Goal: Find specific page/section: Find specific page/section

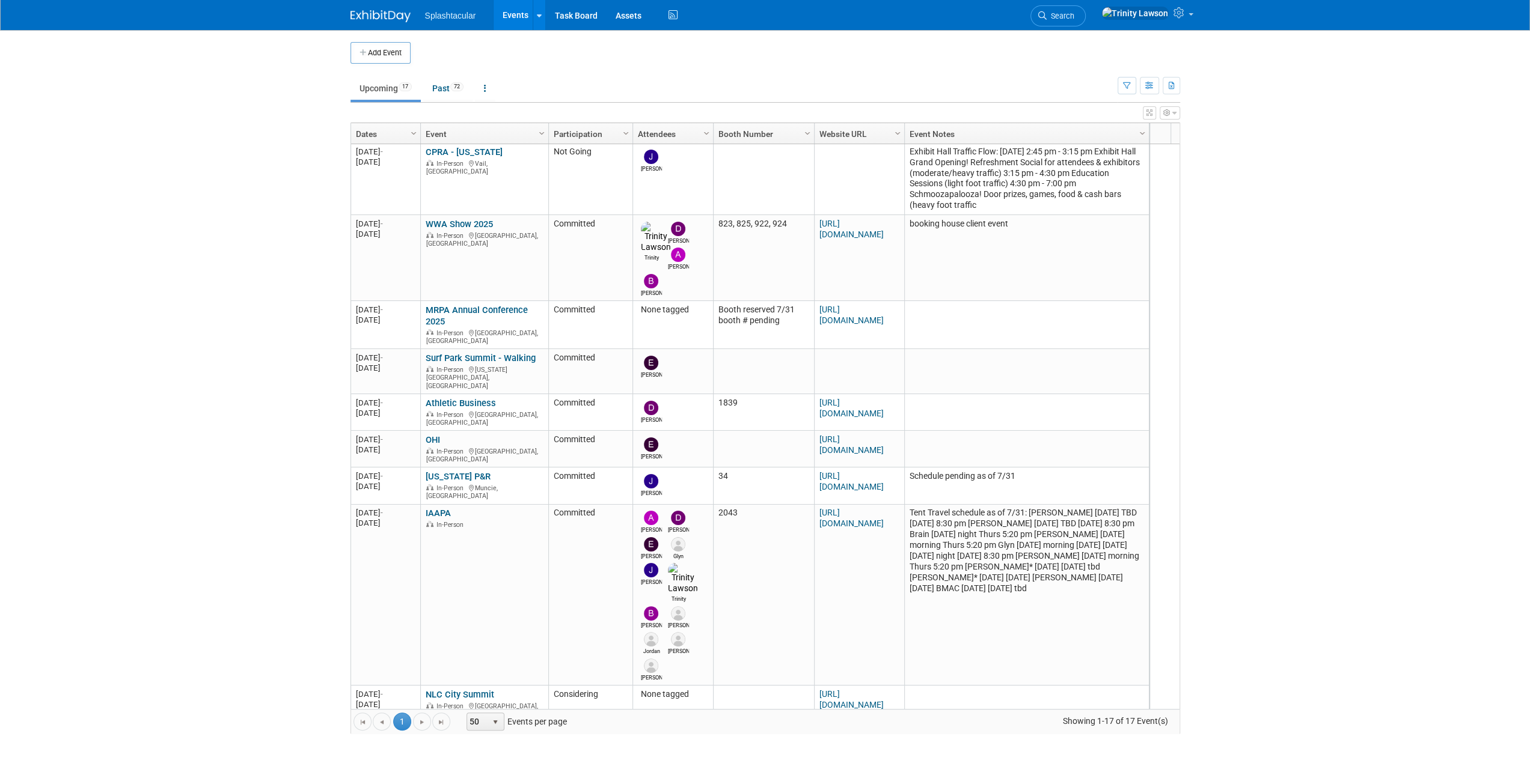
scroll to position [429, 0]
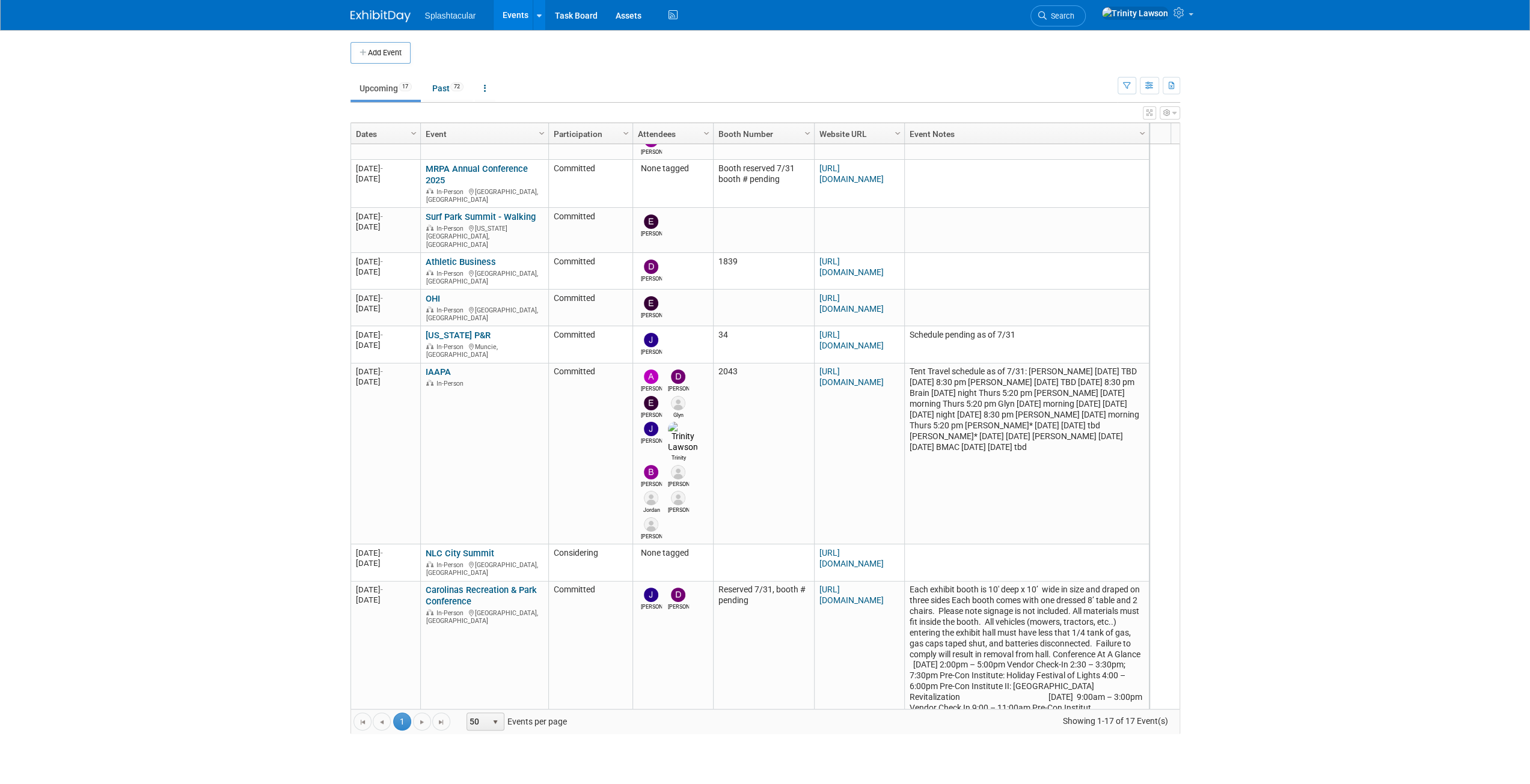
click at [497, 722] on link "National Athletic Directors Conference & Exhibit Show" at bounding box center [479, 733] width 106 height 22
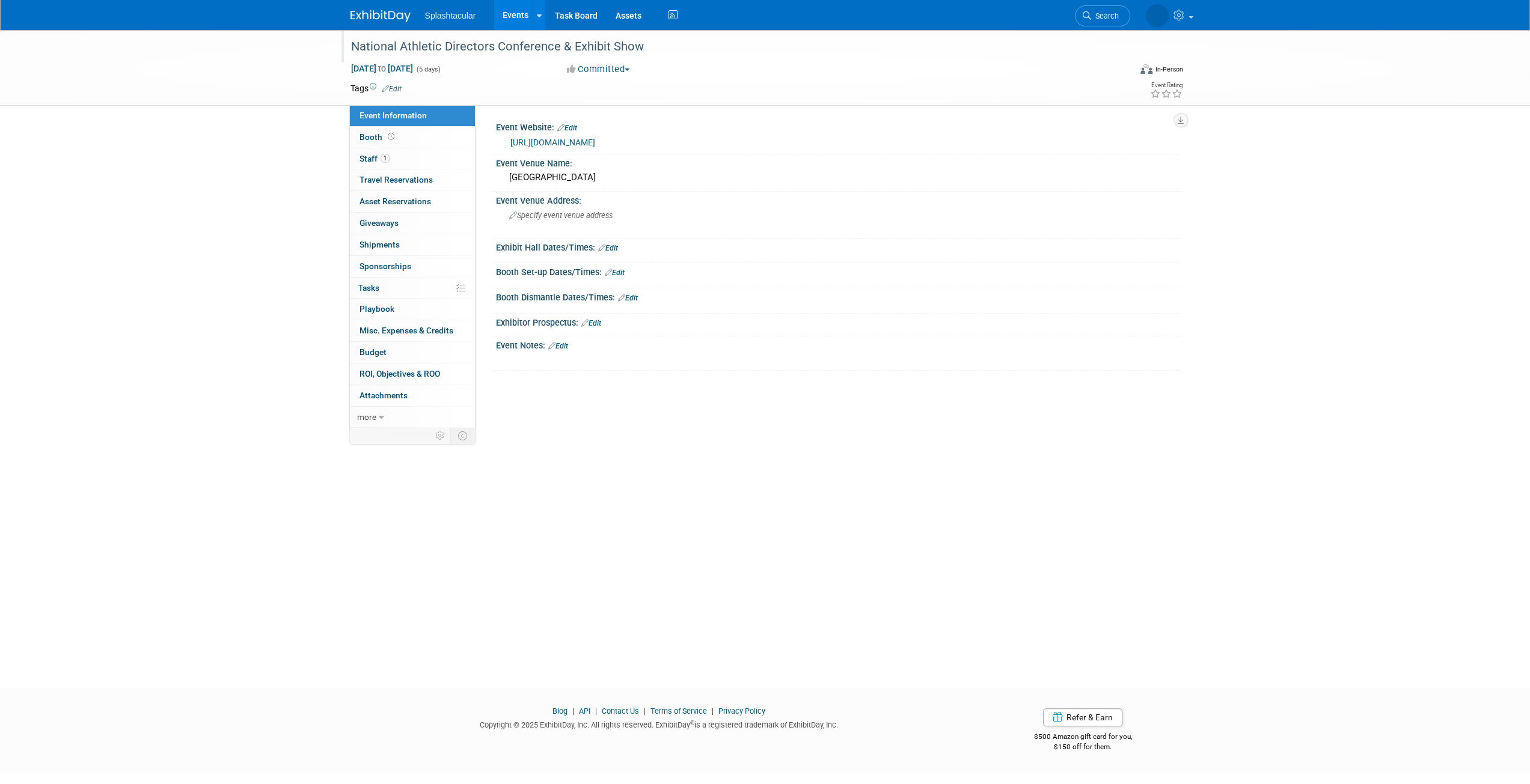
click at [565, 46] on div "National Athletic Directors Conference & Exhibit Show" at bounding box center [729, 47] width 765 height 21
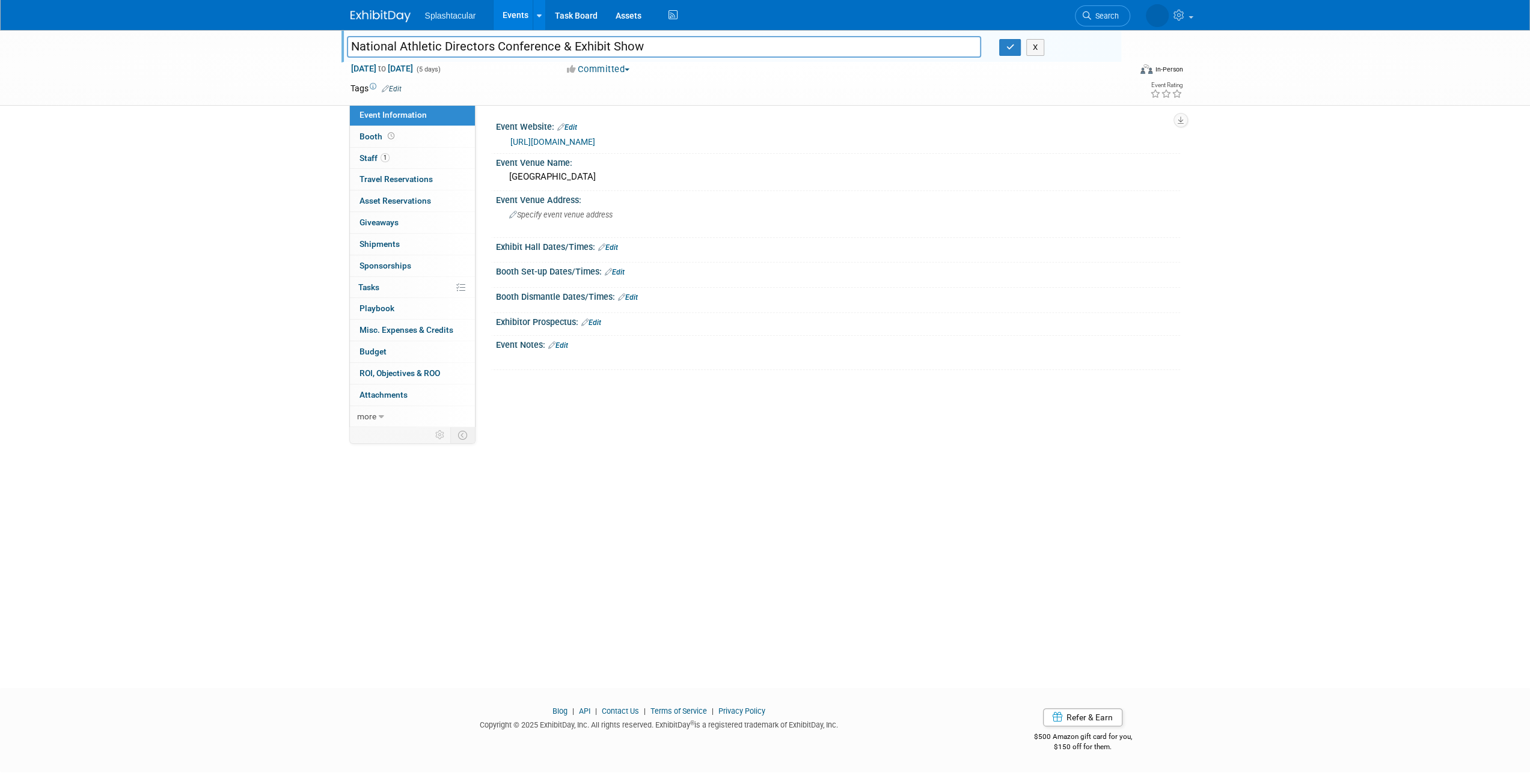
click at [565, 46] on input "National Athletic Directors Conference & Exhibit Show" at bounding box center [664, 47] width 635 height 21
click at [593, 43] on input "National Athletic Directors Conference & Exhibit Show" at bounding box center [664, 47] width 635 height 21
click at [548, 147] on div "[URL][DOMAIN_NAME]" at bounding box center [841, 141] width 661 height 14
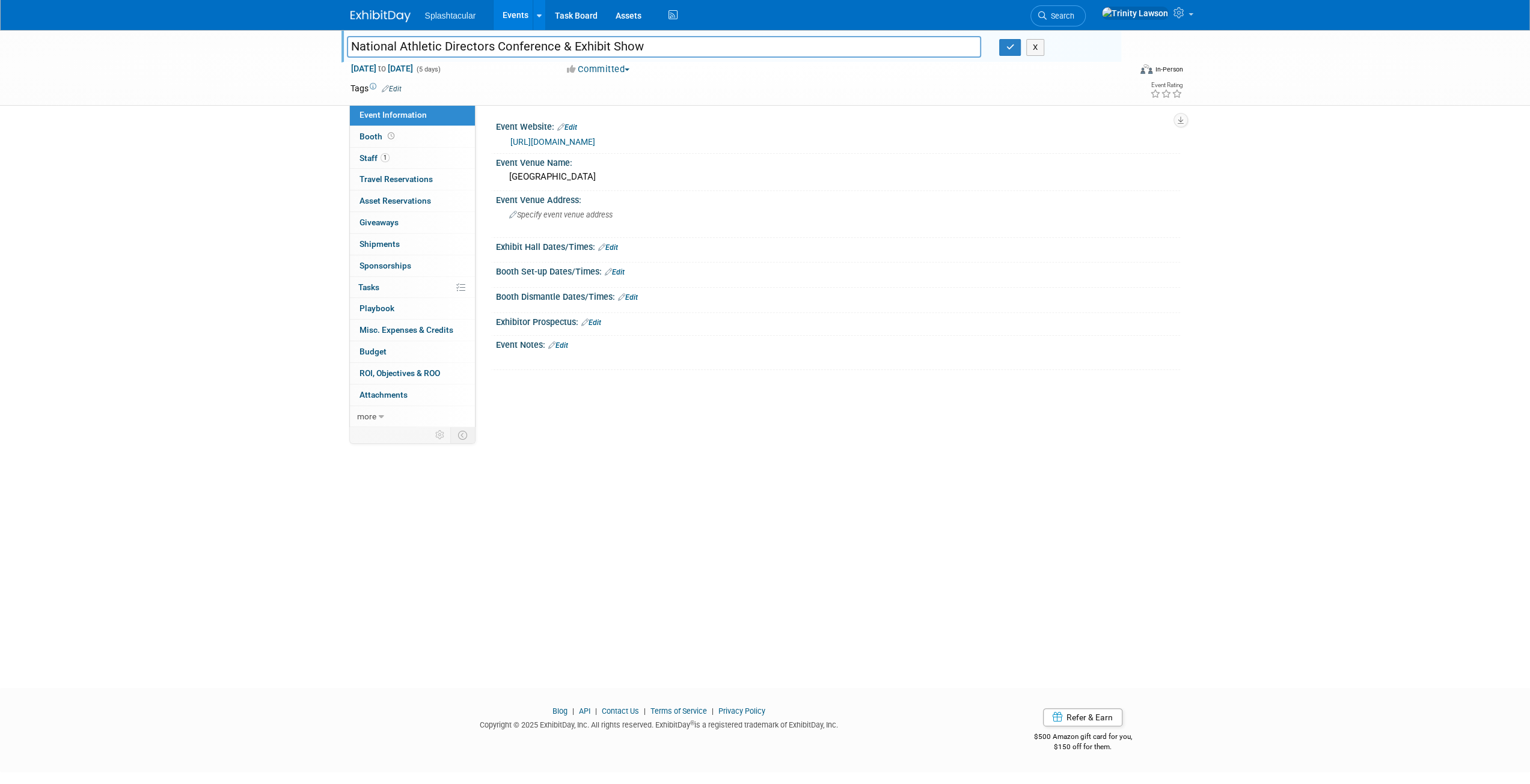
click at [554, 139] on link "[URL][DOMAIN_NAME]" at bounding box center [553, 141] width 85 height 10
click at [396, 137] on link "Booth" at bounding box center [412, 137] width 125 height 21
